Goal: Information Seeking & Learning: Learn about a topic

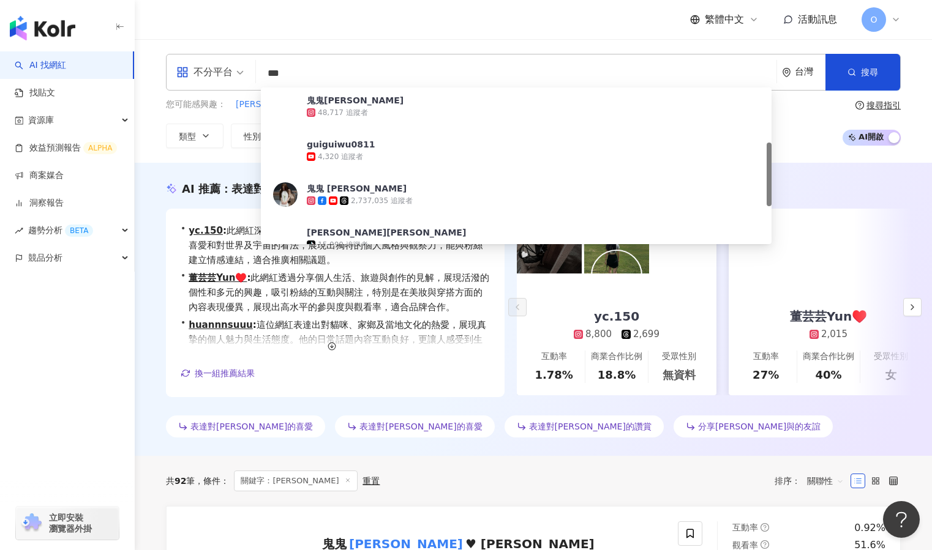
scroll to position [136, 0]
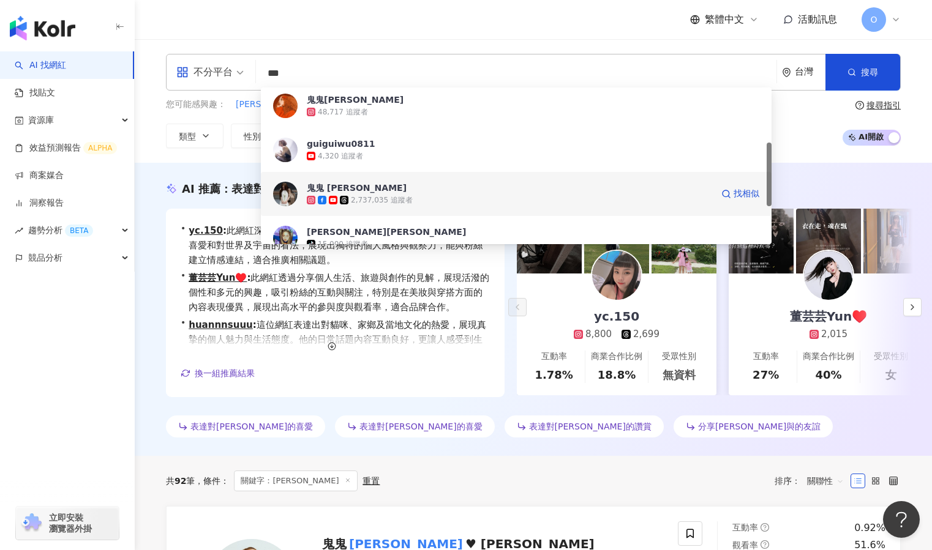
click at [403, 198] on div "2,737,035 追蹤者" at bounding box center [382, 200] width 62 height 10
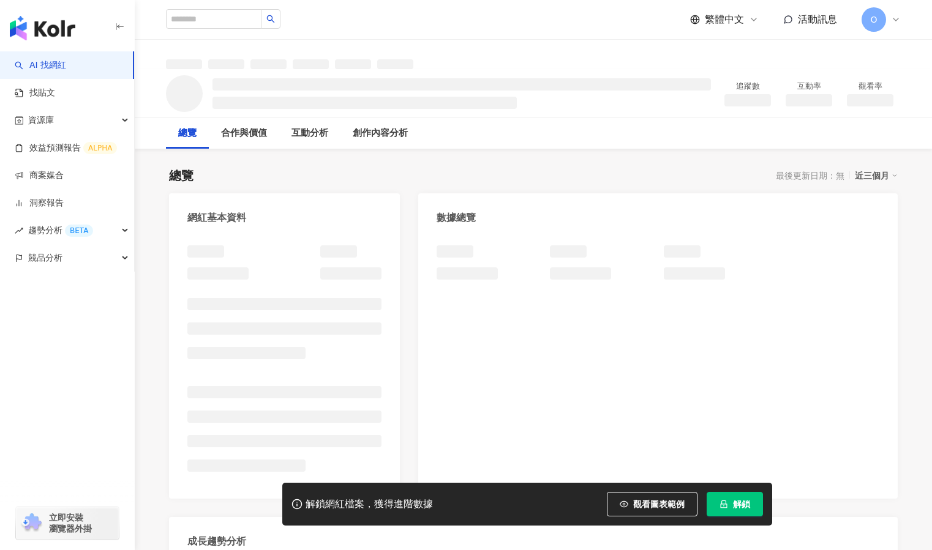
click at [747, 508] on span "解鎖" at bounding box center [741, 504] width 17 height 10
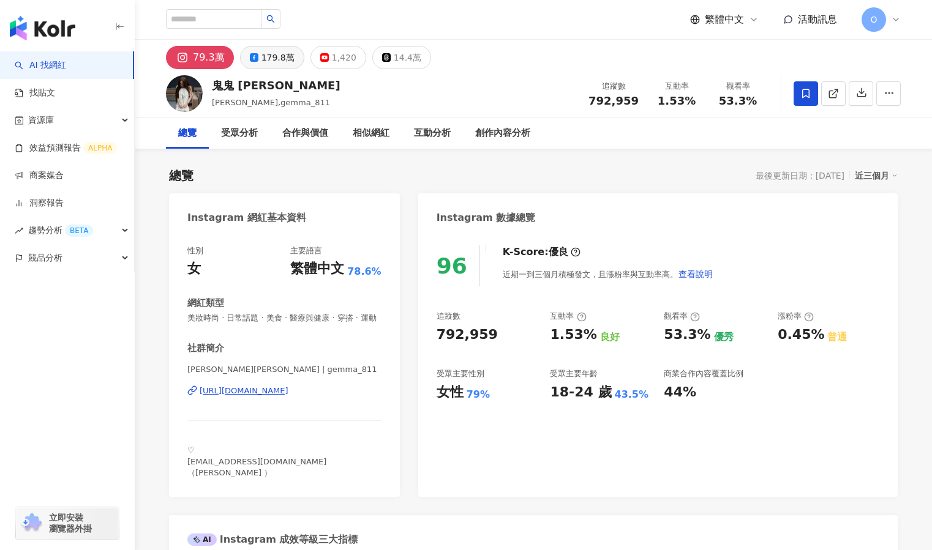
click at [269, 54] on div "179.8萬" at bounding box center [277, 57] width 33 height 17
click at [269, 58] on div "179.8萬" at bounding box center [277, 57] width 33 height 17
click at [275, 55] on div "179.8萬" at bounding box center [277, 57] width 33 height 17
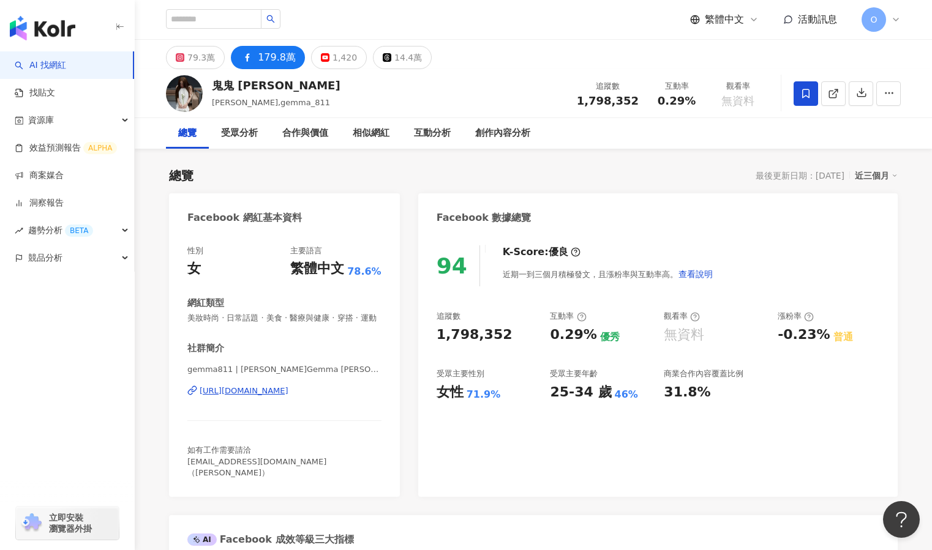
click at [193, 319] on div "性別 女 主要語言 繁體中文 78.6% 網紅類型 美妝時尚 · 日常話題 · 美食 · 醫療與健康 · 穿搭 · 運動 社群簡介 gemma811 | 吳映…" at bounding box center [284, 365] width 231 height 264
click at [186, 320] on div "性別 女 主要語言 繁體中文 78.6% 網紅類型 美妝時尚 · 日常話題 · 美食 · 醫療與健康 · 穿搭 · 運動 社群簡介 gemma811 | 吳映…" at bounding box center [284, 365] width 231 height 264
click at [199, 324] on div "性別 女 主要語言 繁體中文 78.6% 網紅類型 美妝時尚 · 日常話題 · 美食 · 醫療與健康 · 穿搭 · 運動 社群簡介 gemma811 | 吳映…" at bounding box center [284, 365] width 231 height 264
drag, startPoint x: 201, startPoint y: 329, endPoint x: 192, endPoint y: 321, distance: 11.8
click at [202, 324] on span "美妝時尚 · 日常話題 · 美食 · 醫療與健康 · 穿搭 · 運動" at bounding box center [284, 318] width 194 height 11
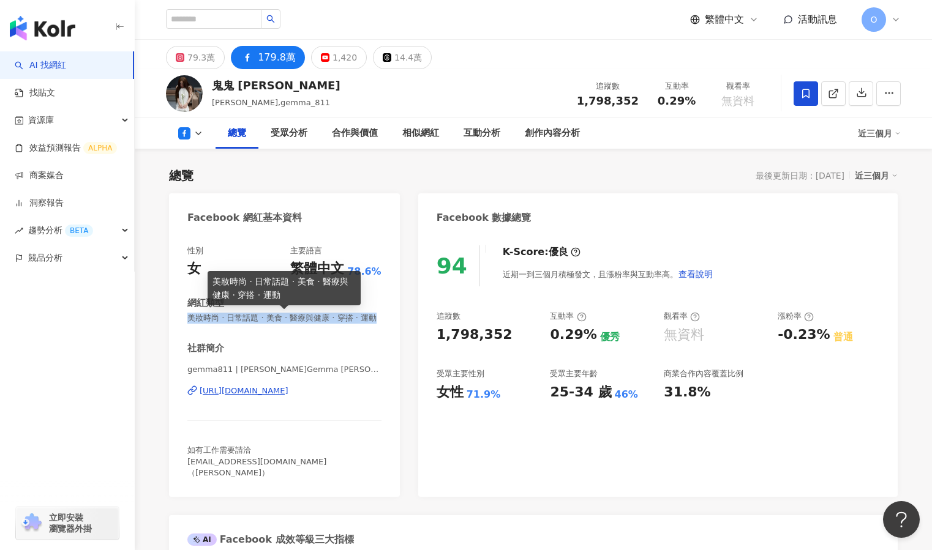
drag, startPoint x: 190, startPoint y: 319, endPoint x: 203, endPoint y: 328, distance: 16.3
click at [203, 324] on span "美妝時尚 · 日常話題 · 美食 · 醫療與健康 · 穿搭 · 運動" at bounding box center [284, 318] width 194 height 11
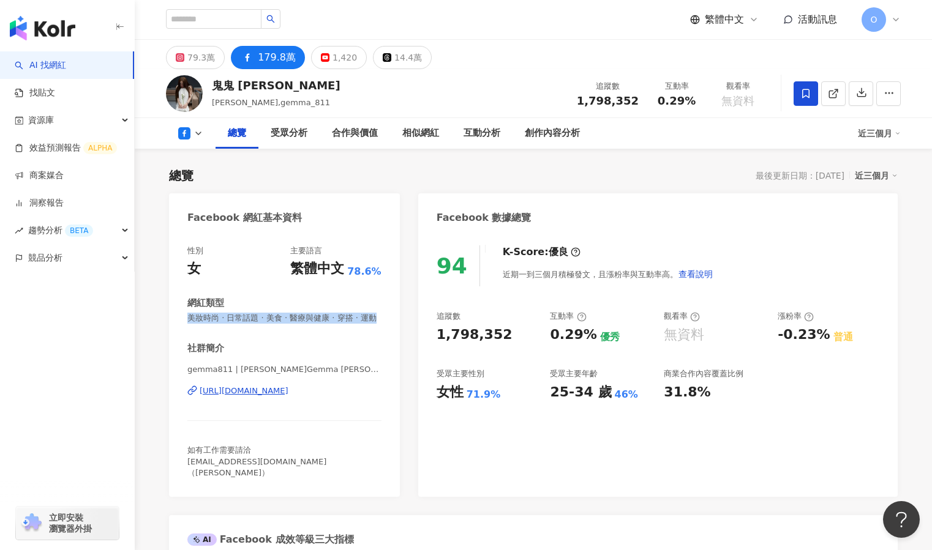
copy span "美妝時尚 · 日常話題 · 美食 · 醫療與健康 · 穿搭 · 運動"
click at [277, 136] on div "受眾分析" at bounding box center [289, 133] width 37 height 15
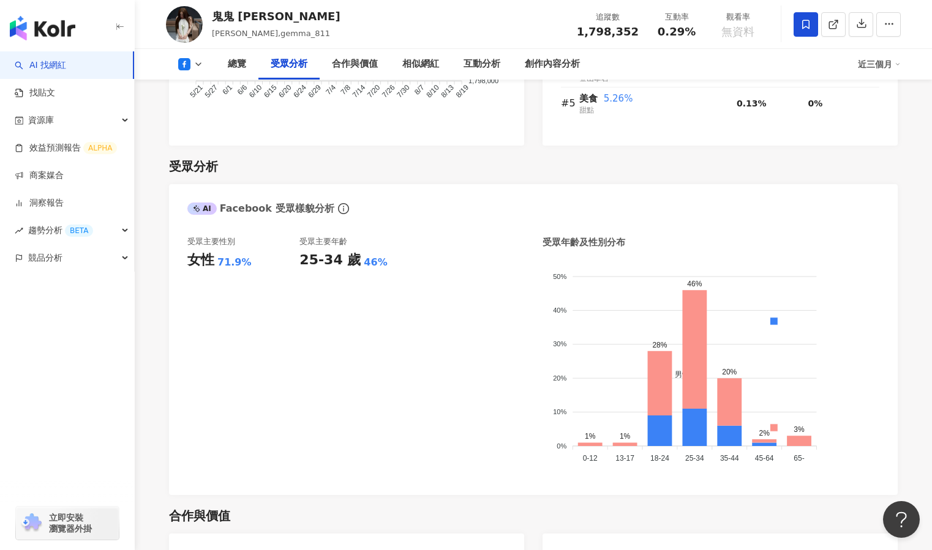
scroll to position [1021, 0]
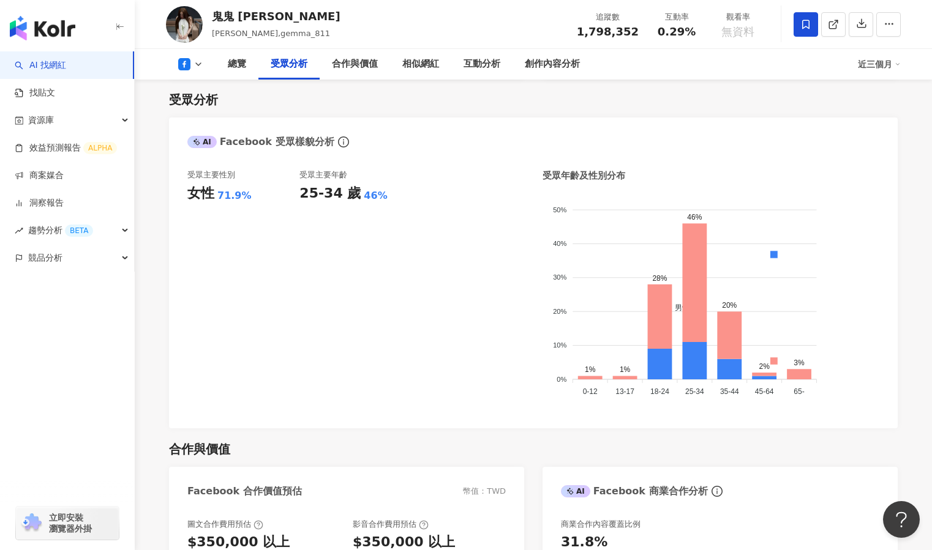
drag, startPoint x: 152, startPoint y: 28, endPoint x: 310, endPoint y: 17, distance: 157.7
click at [152, 28] on div "鬼鬼 吳映潔 GEMMA 오영결,gemma_811 追蹤數 1,798,352 互動率 0.29% 觀看率 無資料" at bounding box center [532, 24] width 783 height 48
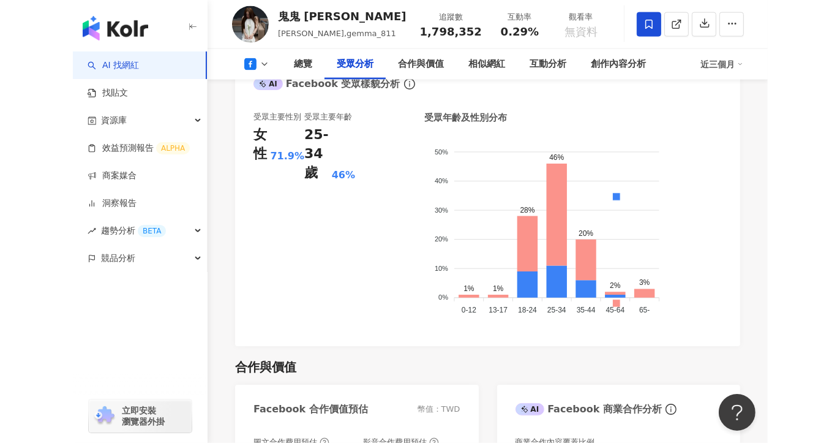
scroll to position [1103, 0]
